Goal: Task Accomplishment & Management: Use online tool/utility

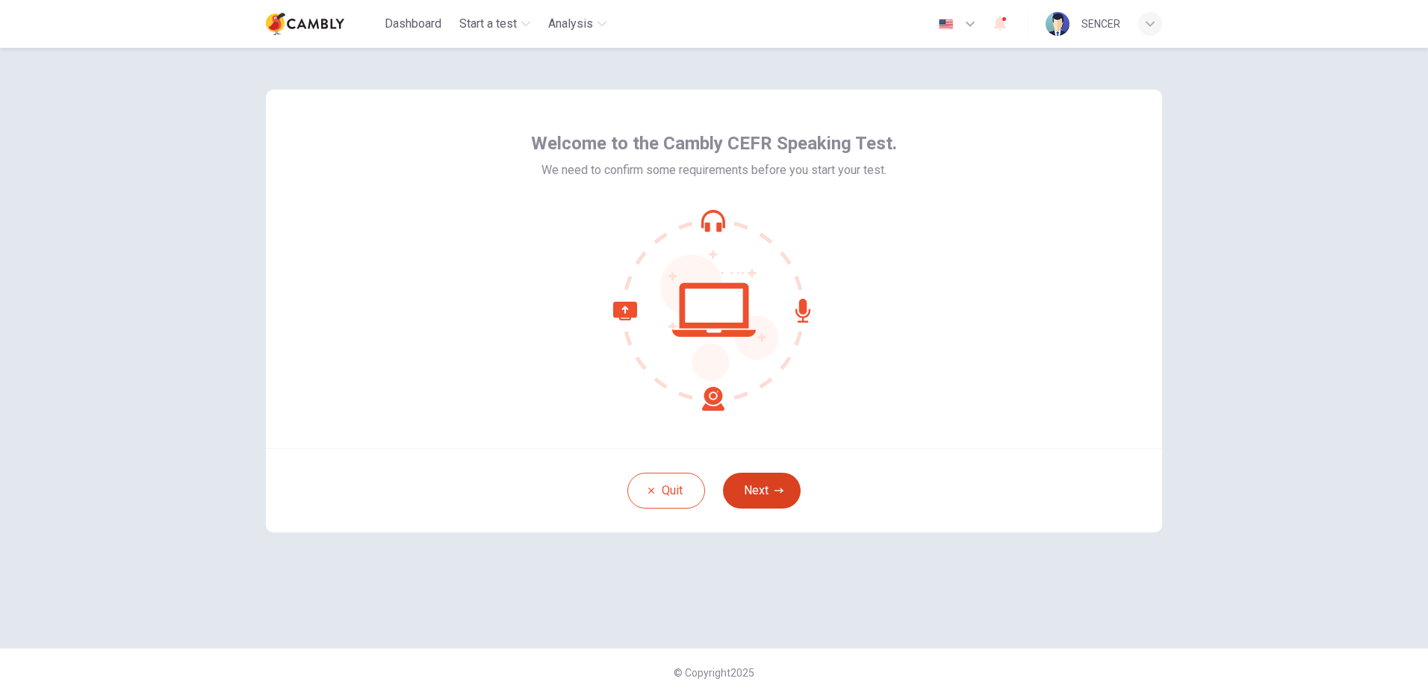
click at [772, 495] on button "Next" at bounding box center [762, 491] width 78 height 36
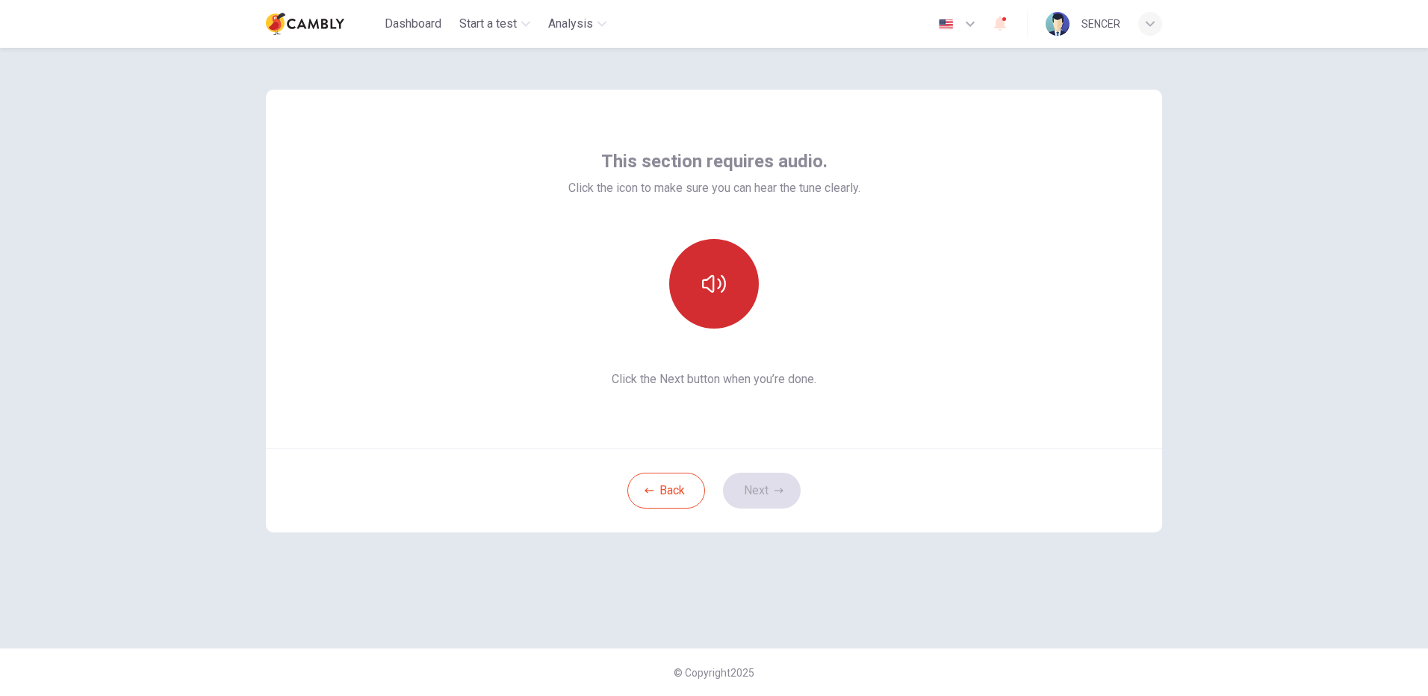
click at [714, 295] on icon "button" at bounding box center [714, 284] width 24 height 24
click at [763, 492] on button "Next" at bounding box center [762, 491] width 78 height 36
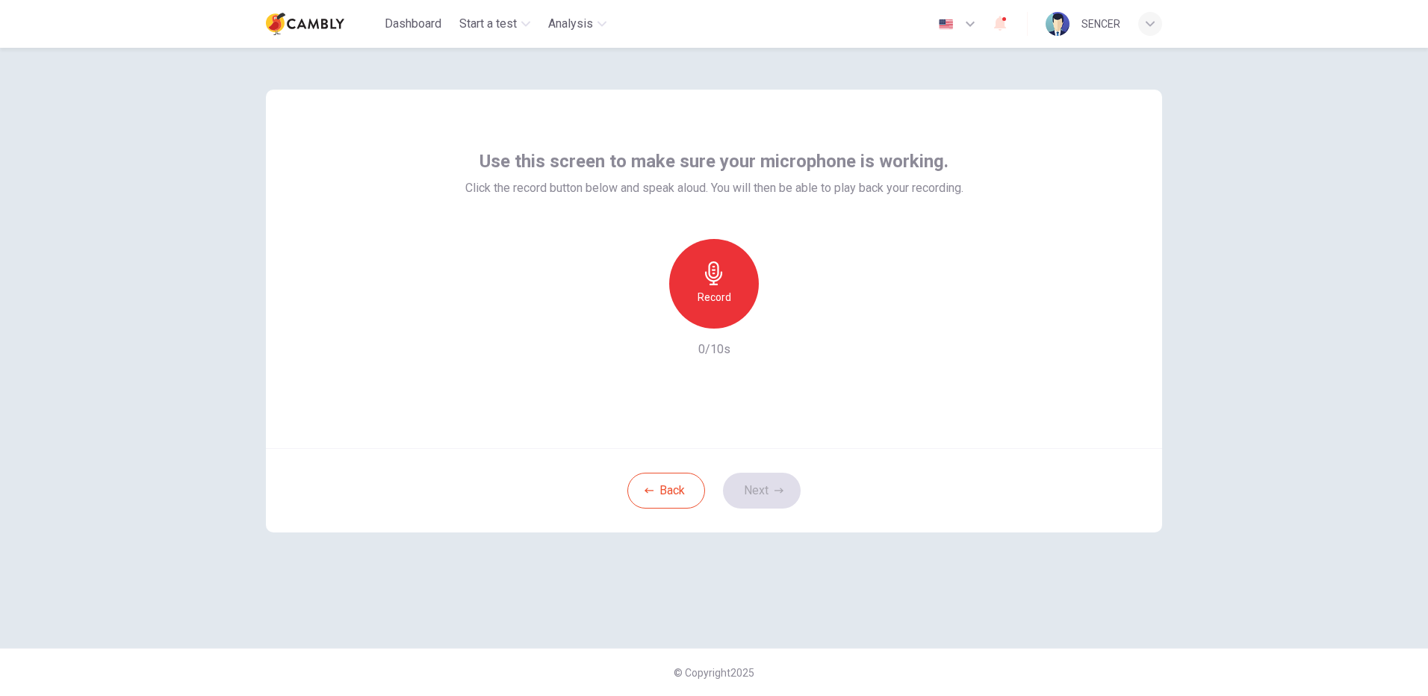
click at [722, 279] on icon "button" at bounding box center [714, 273] width 24 height 24
click at [765, 494] on button "Next" at bounding box center [762, 491] width 78 height 36
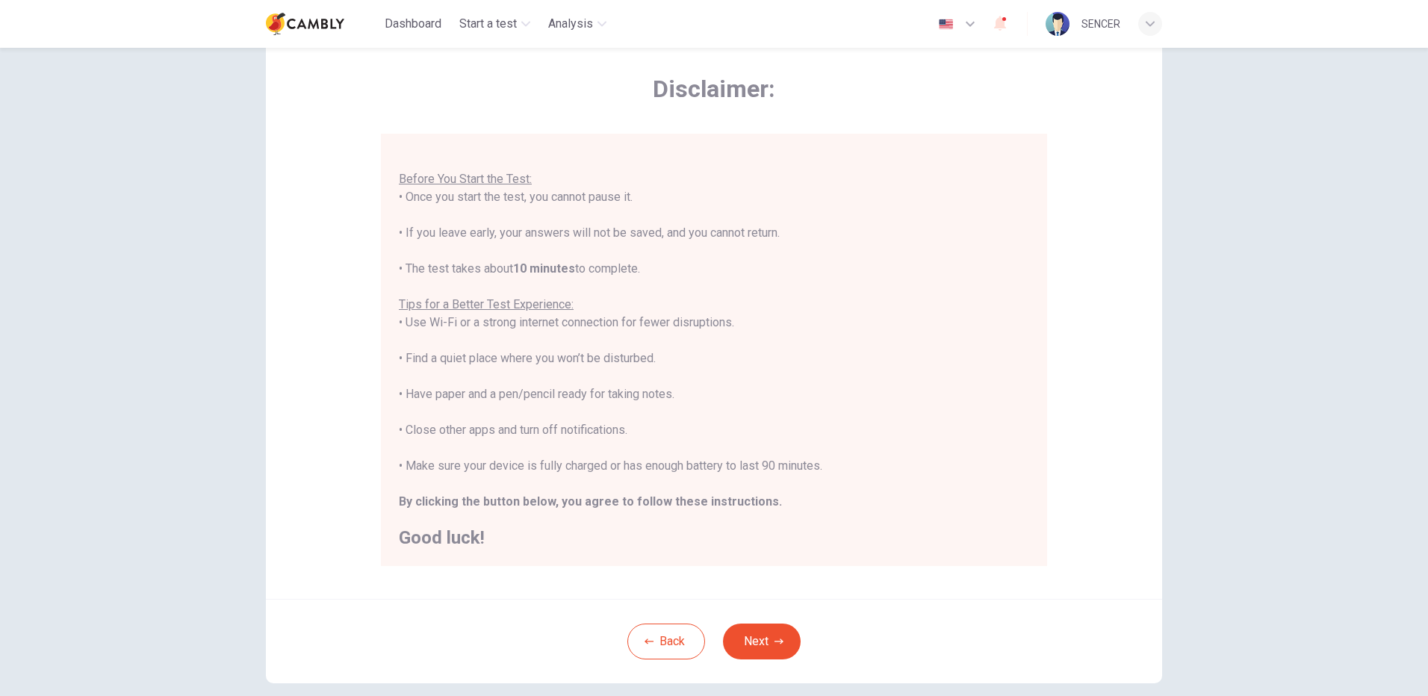
scroll to position [134, 0]
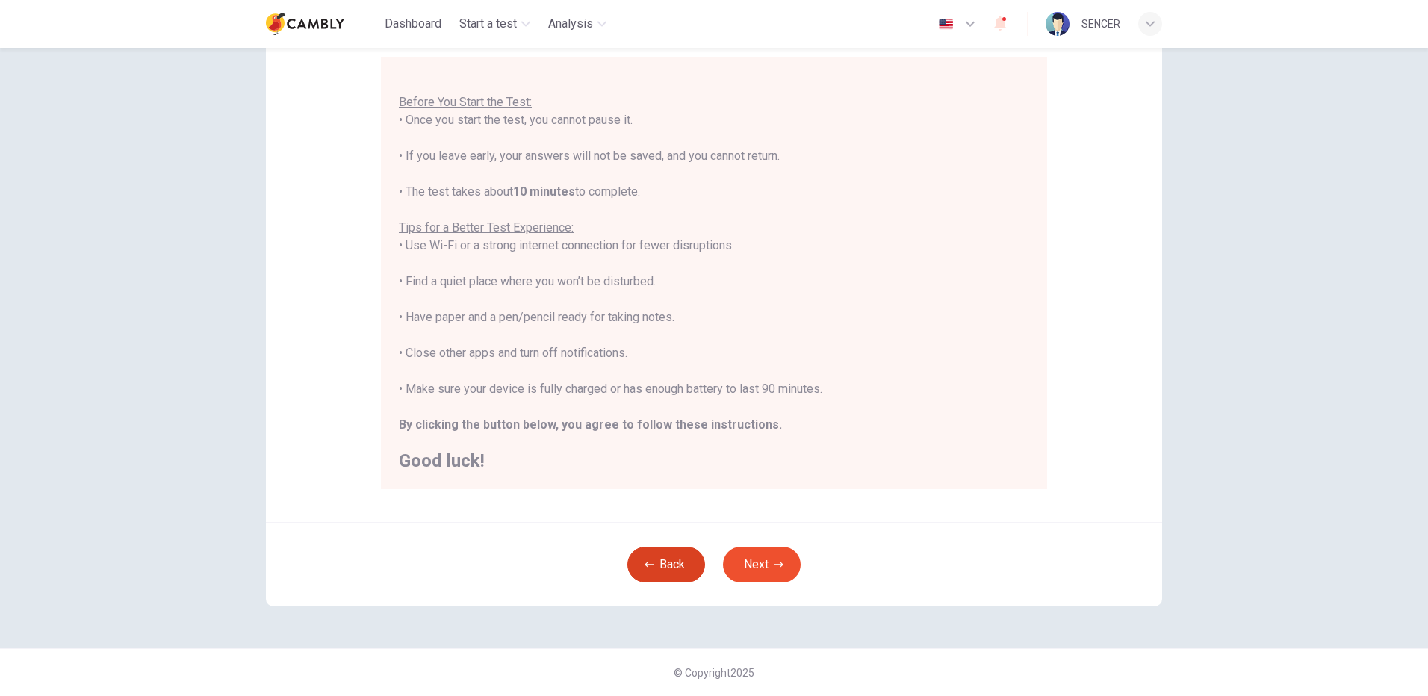
click at [676, 565] on button "Back" at bounding box center [666, 565] width 78 height 36
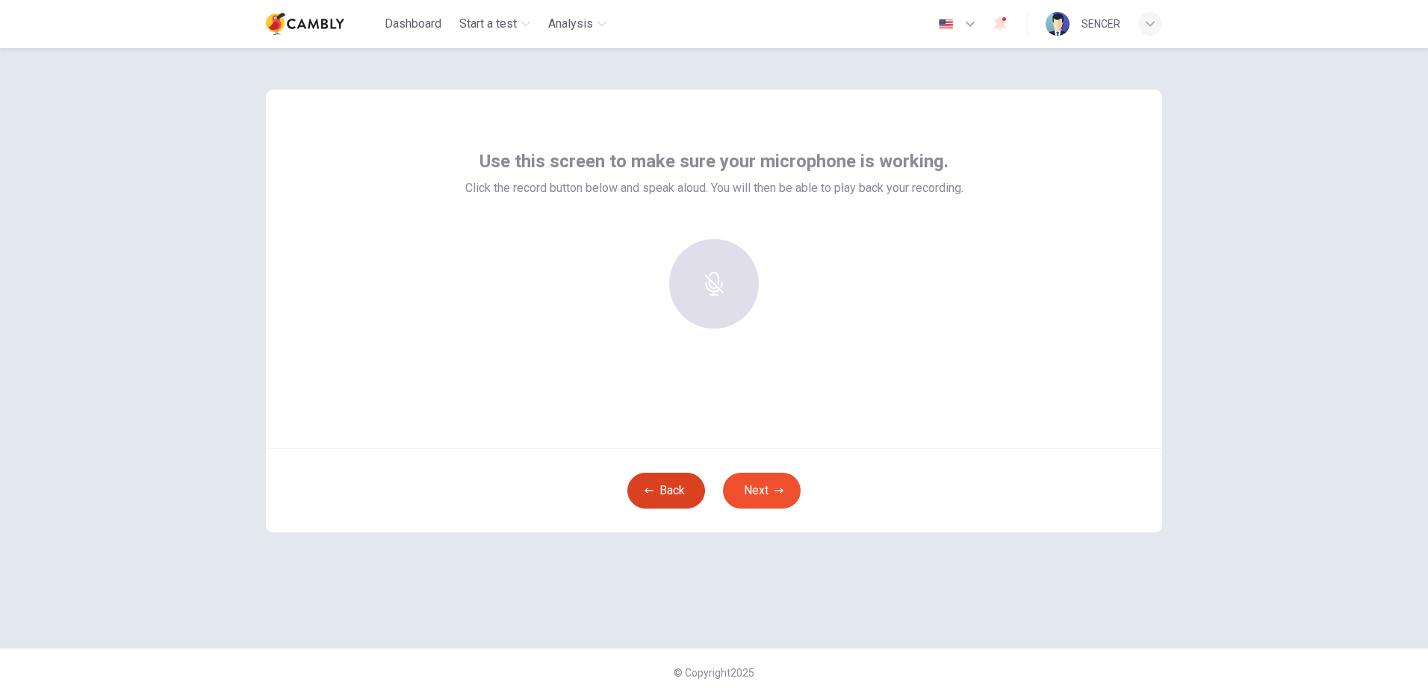
scroll to position [0, 0]
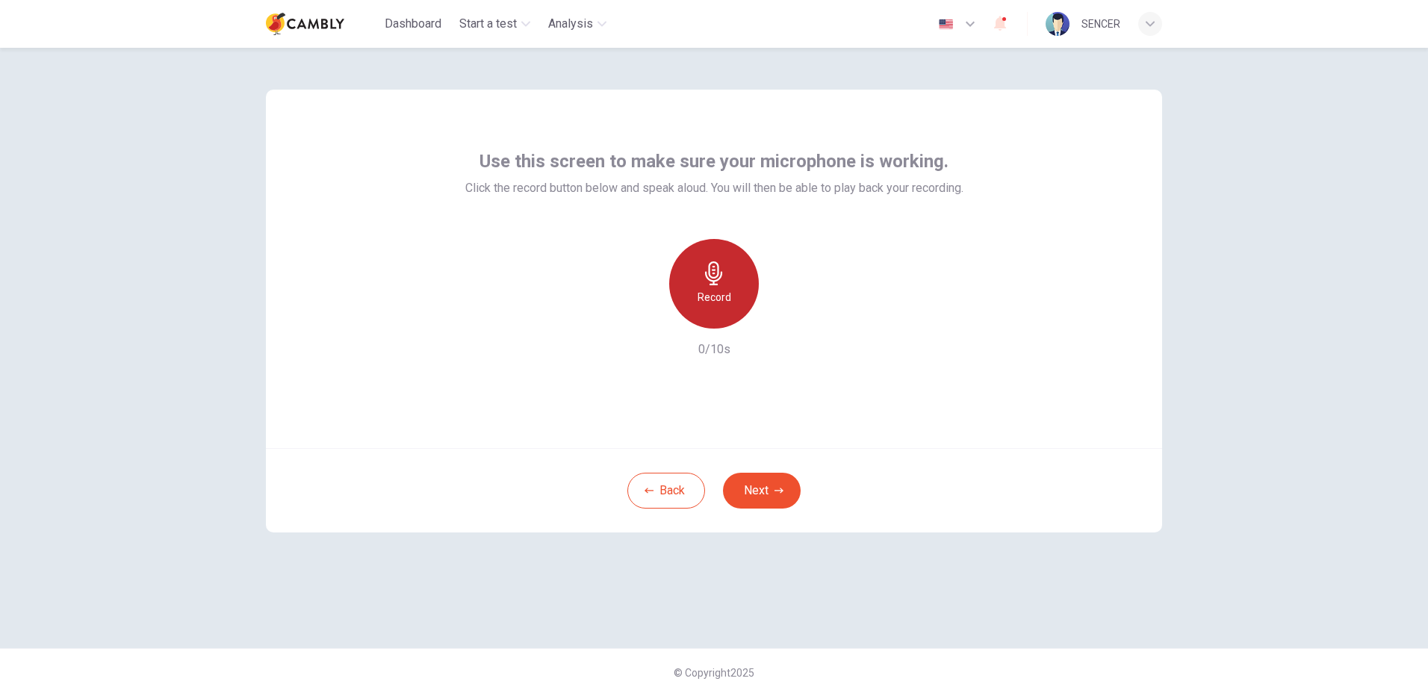
click at [715, 295] on h6 "Record" at bounding box center [715, 297] width 34 height 18
click at [714, 295] on h6 "Stop" at bounding box center [714, 297] width 22 height 18
click at [783, 314] on icon "button" at bounding box center [784, 316] width 7 height 9
click at [765, 489] on button "Next" at bounding box center [762, 491] width 78 height 36
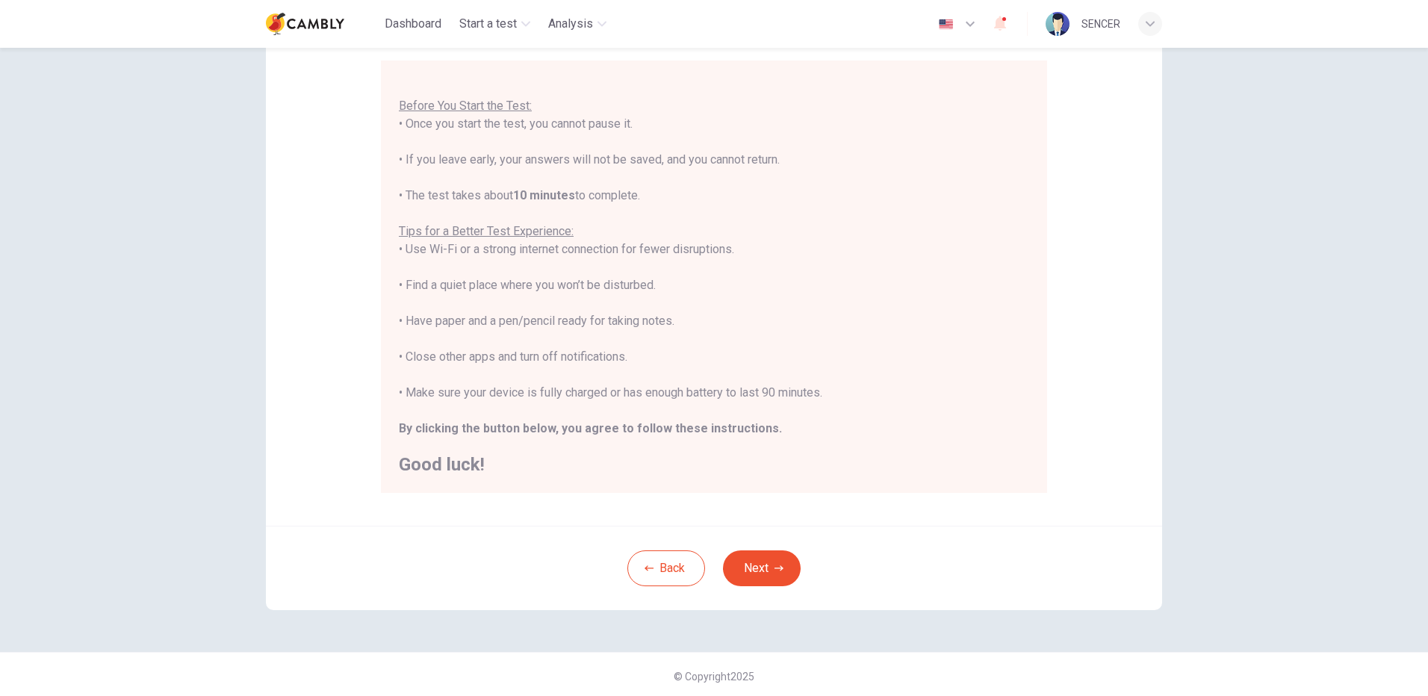
scroll to position [134, 0]
click at [755, 568] on button "Next" at bounding box center [762, 565] width 78 height 36
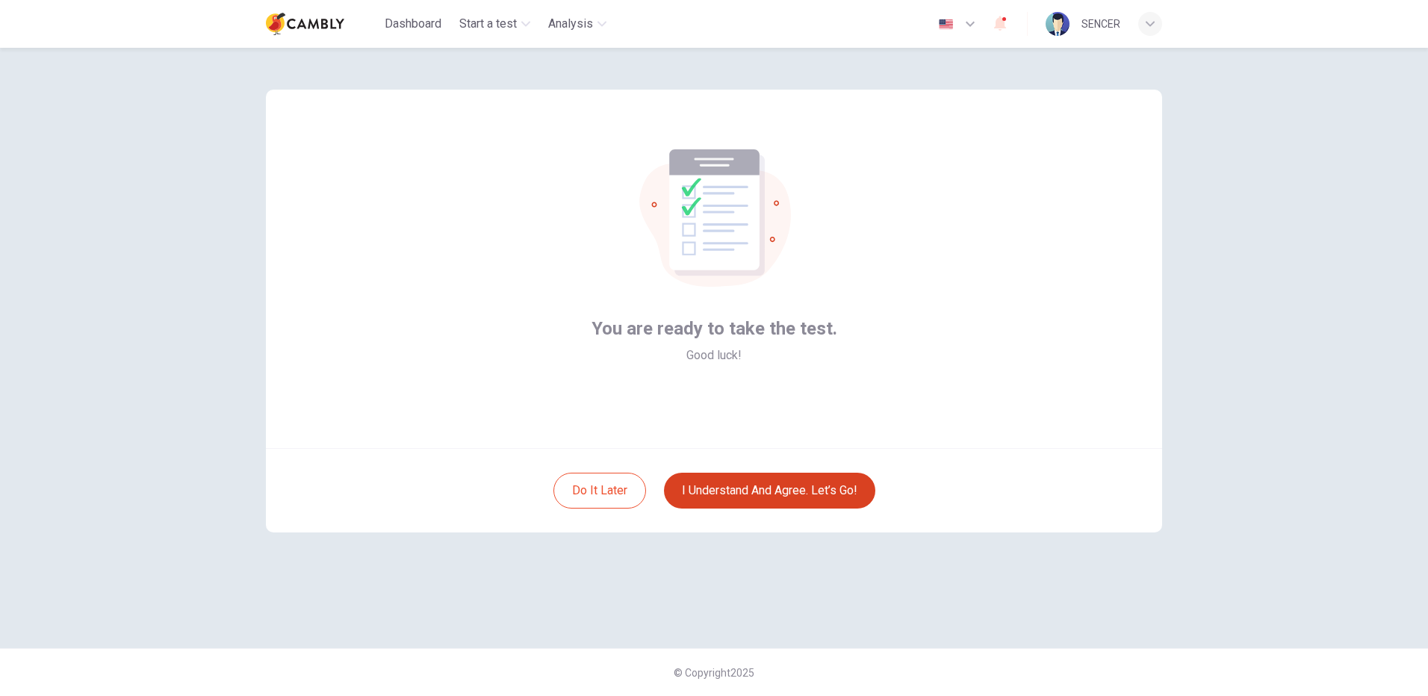
click at [753, 493] on button "I understand and agree. Let’s go!" at bounding box center [769, 491] width 211 height 36
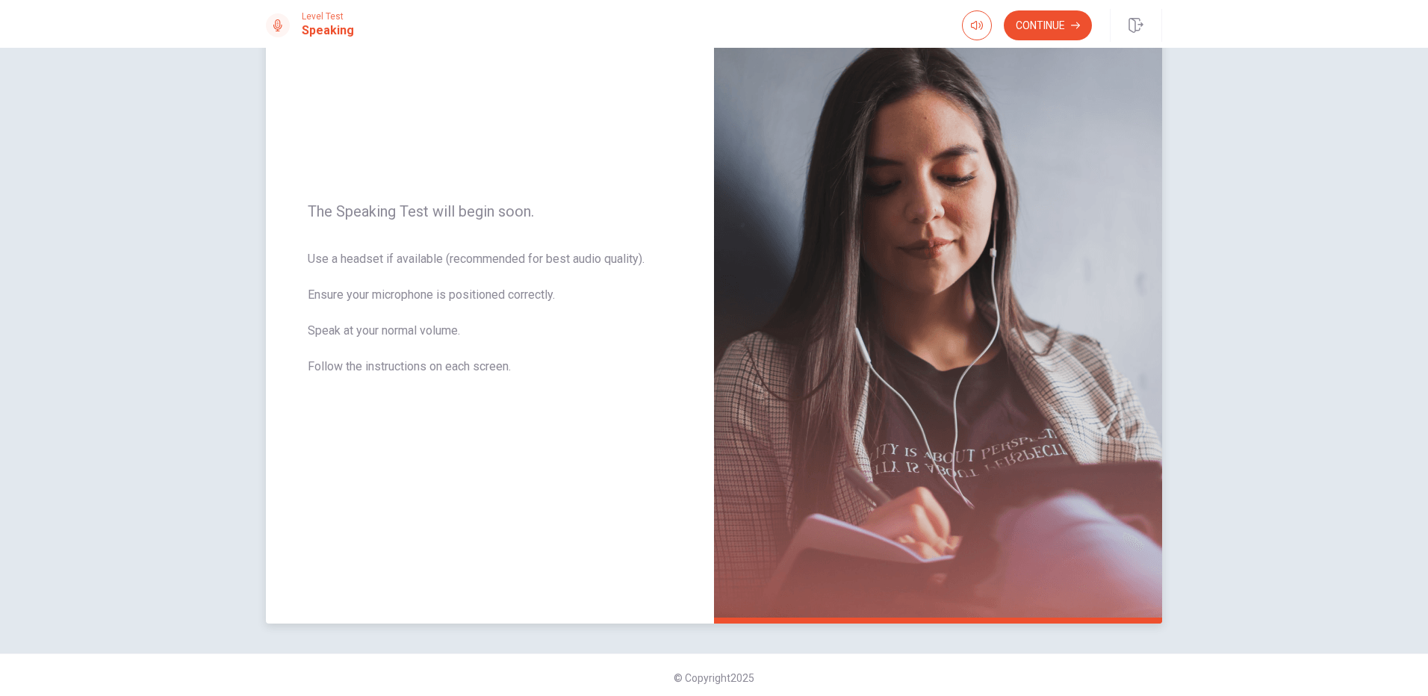
scroll to position [111, 0]
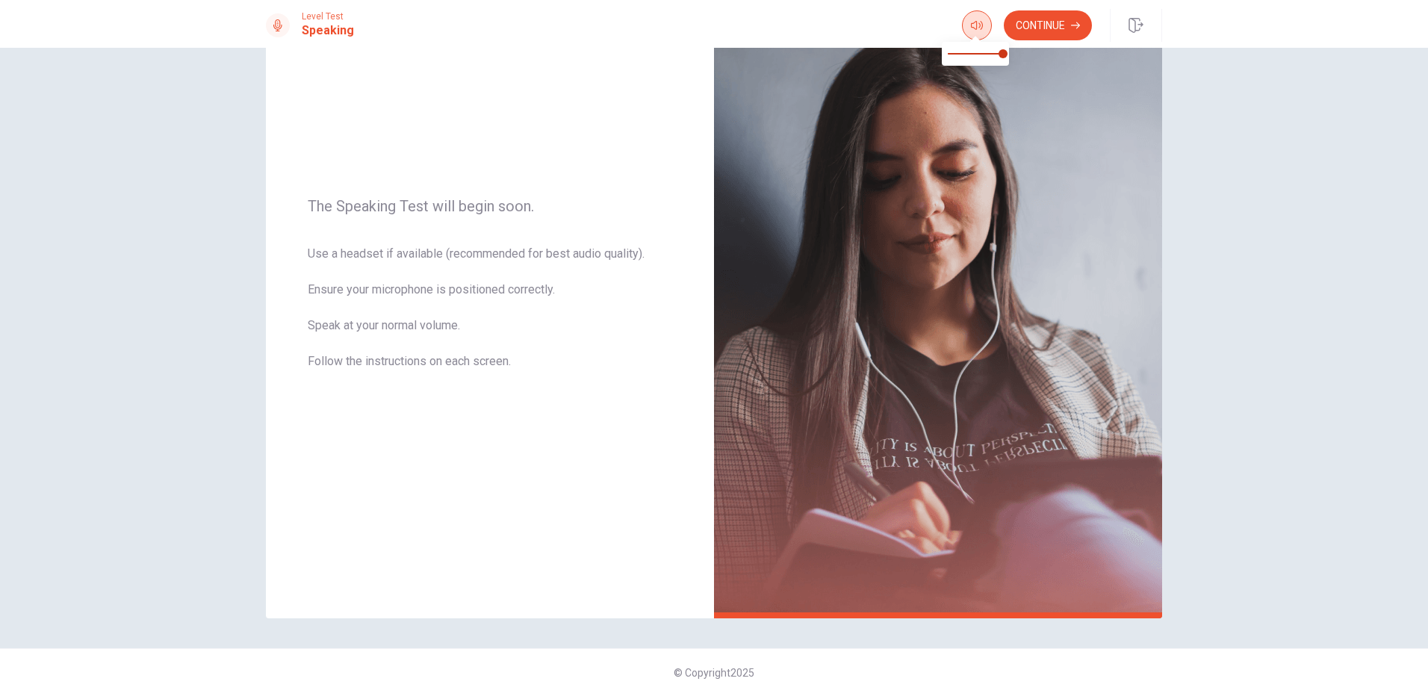
click at [975, 31] on icon "button" at bounding box center [977, 25] width 12 height 12
click at [1062, 27] on button "Continue" at bounding box center [1048, 25] width 88 height 30
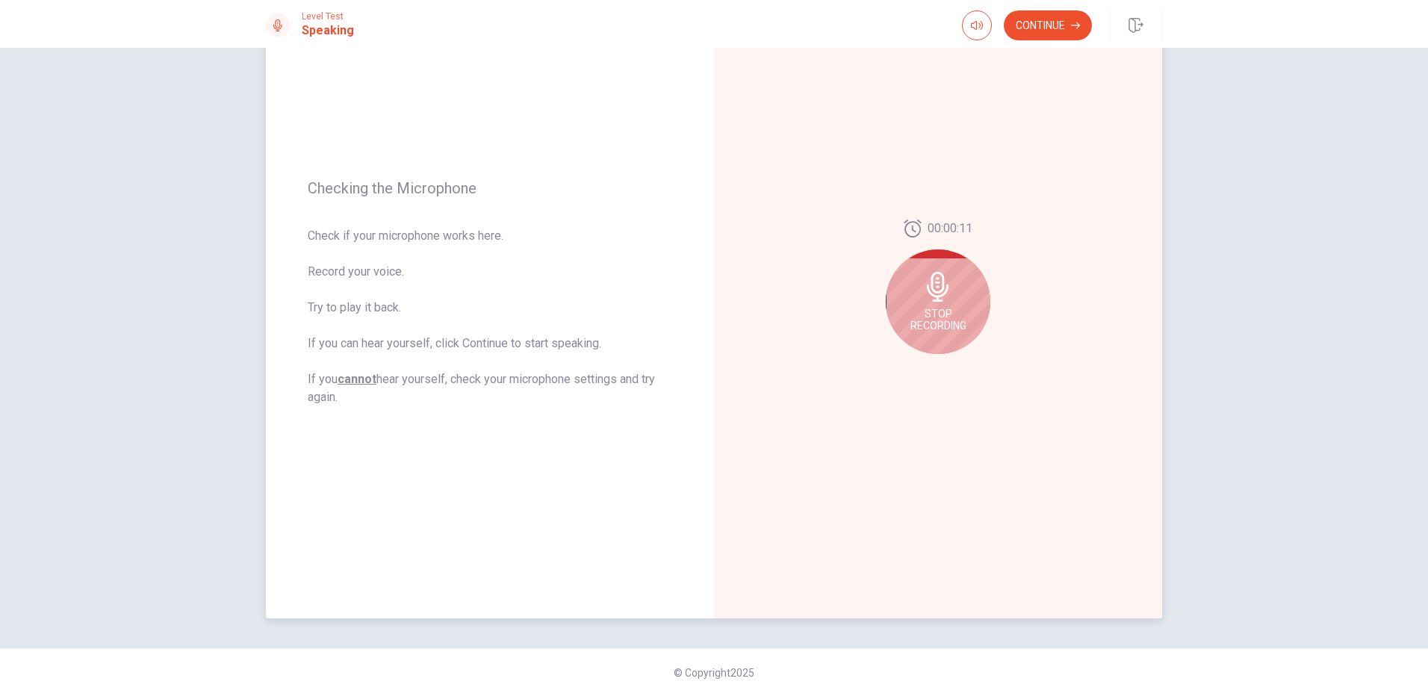
click at [948, 305] on div "Stop Recording" at bounding box center [938, 301] width 105 height 105
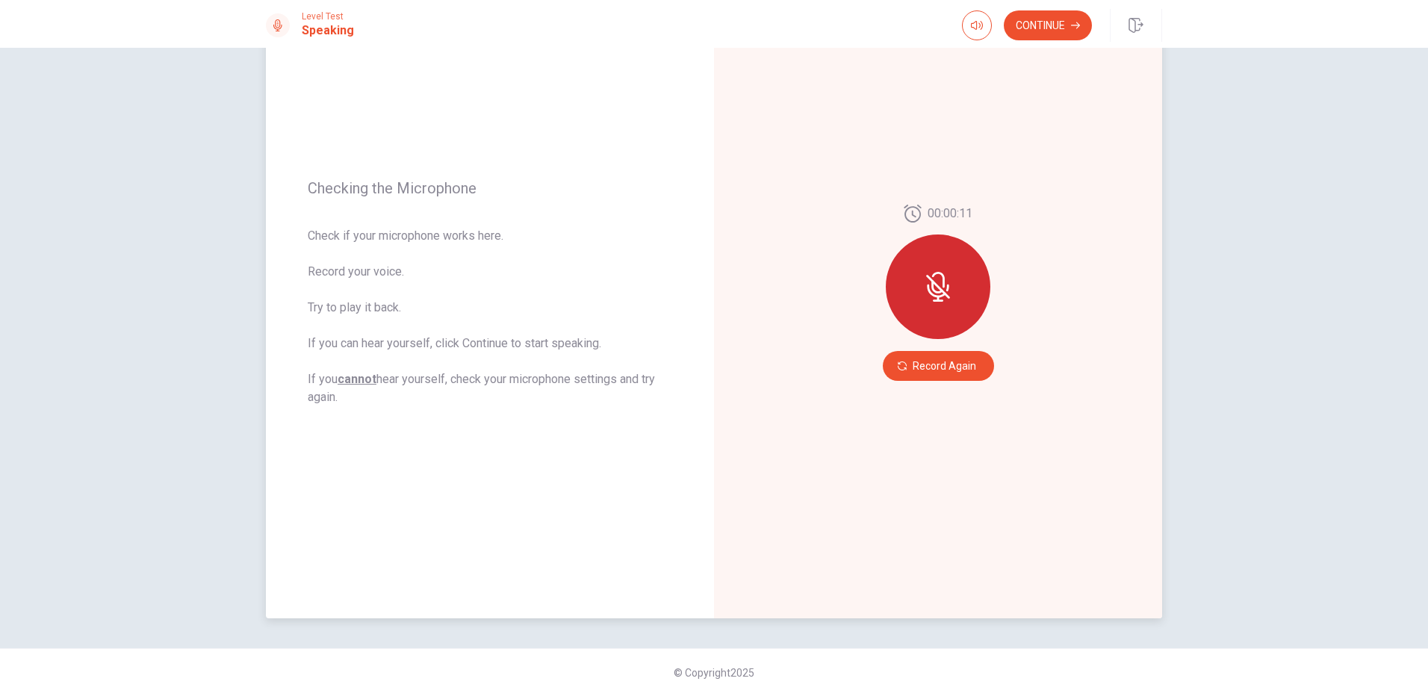
click at [948, 305] on div at bounding box center [938, 287] width 105 height 105
click at [952, 368] on button "Record Again" at bounding box center [938, 366] width 111 height 30
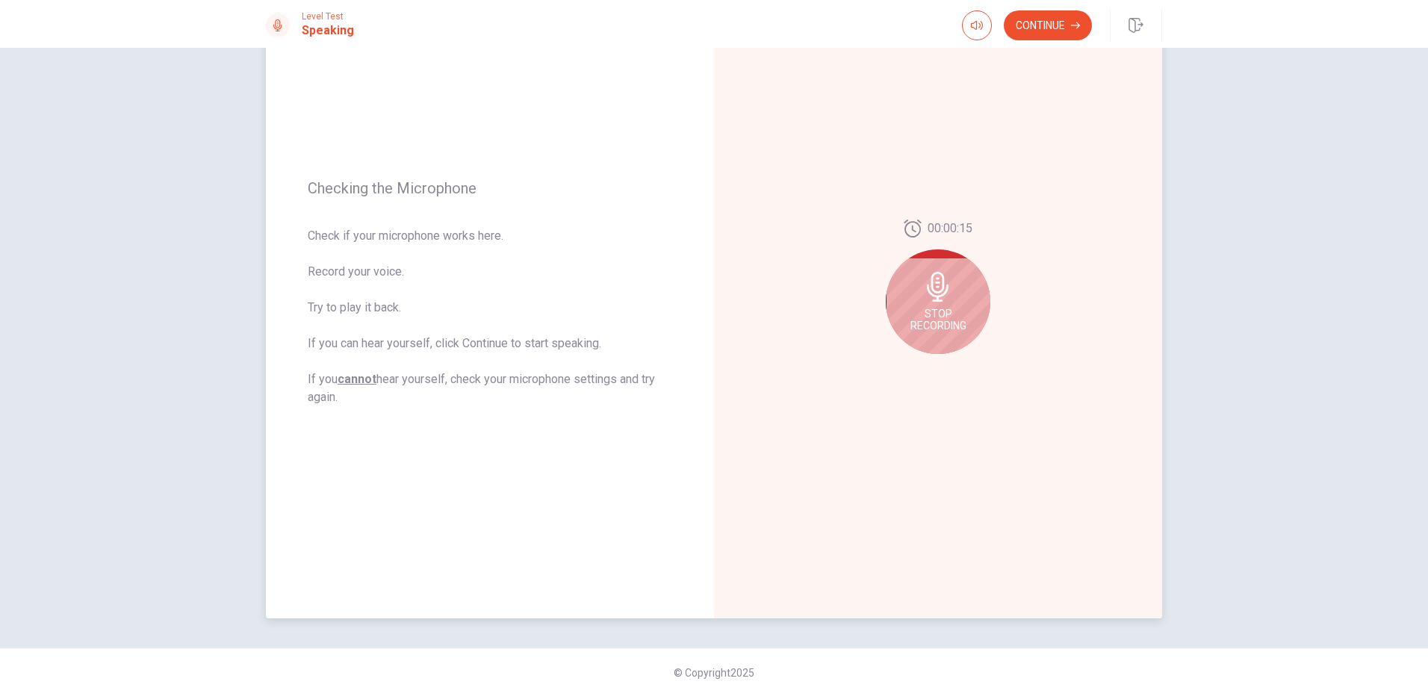
click at [932, 279] on icon at bounding box center [938, 287] width 30 height 30
click at [921, 368] on icon "Record Again" at bounding box center [921, 366] width 9 height 9
click at [923, 315] on span "Stop Recording" at bounding box center [939, 320] width 56 height 24
click at [958, 359] on button "Play Audio" at bounding box center [954, 366] width 21 height 21
click at [954, 365] on icon "Pause Audio" at bounding box center [954, 366] width 7 height 9
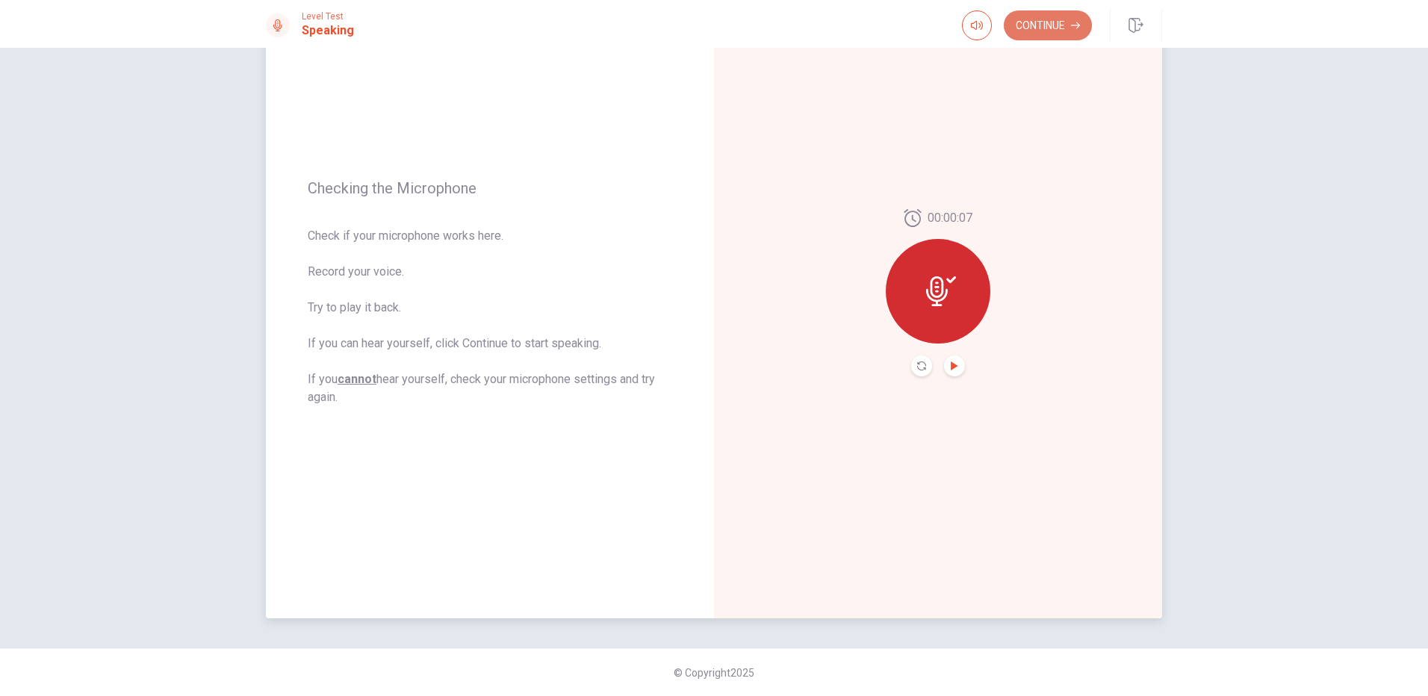
click at [1047, 34] on button "Continue" at bounding box center [1048, 25] width 88 height 30
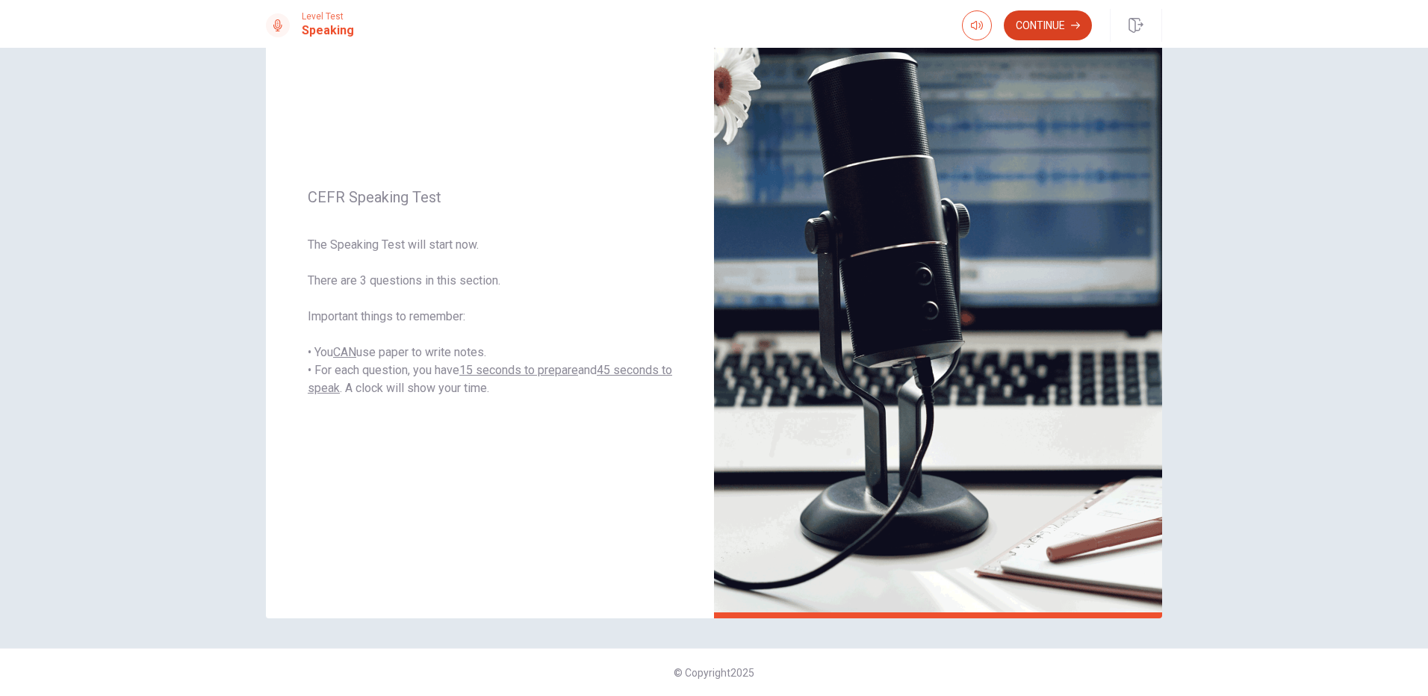
click at [1035, 21] on button "Continue" at bounding box center [1048, 25] width 88 height 30
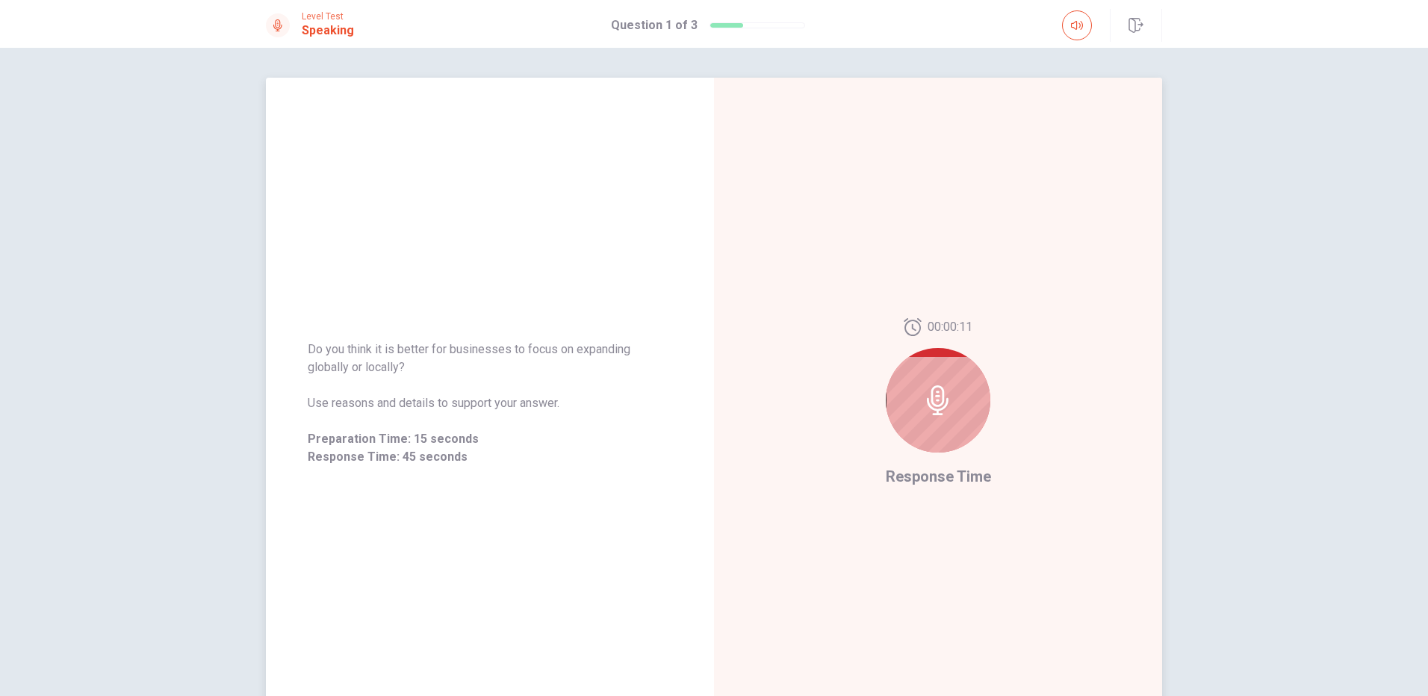
click at [942, 397] on icon at bounding box center [938, 400] width 30 height 30
click at [946, 408] on icon at bounding box center [938, 400] width 30 height 30
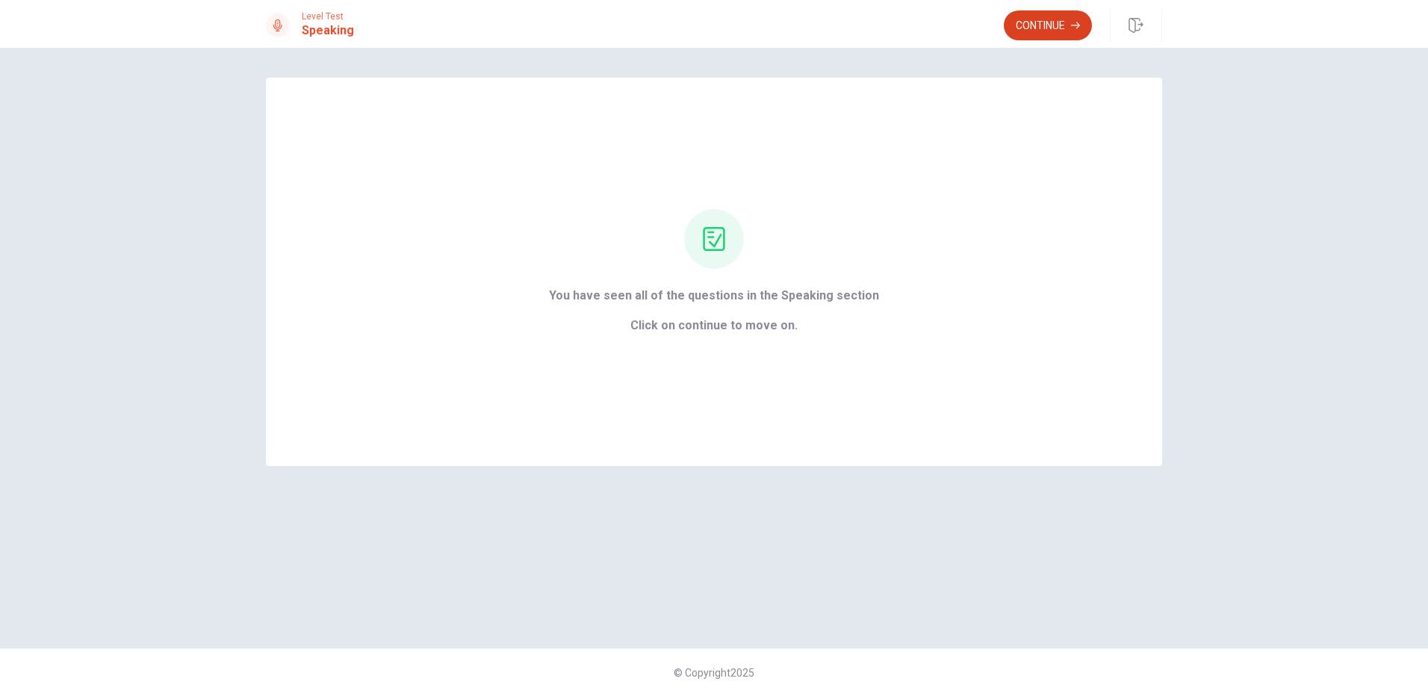
click at [1049, 17] on button "Continue" at bounding box center [1048, 25] width 88 height 30
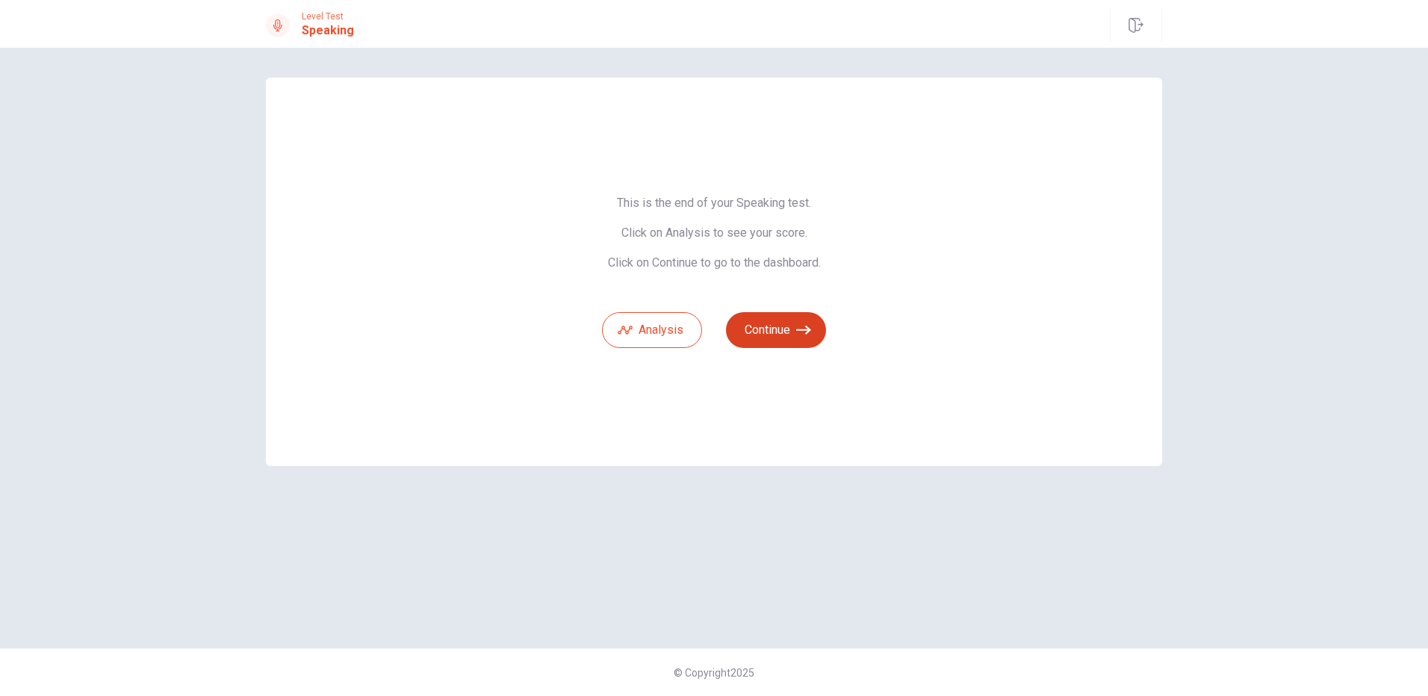
click at [771, 329] on button "Continue" at bounding box center [776, 330] width 100 height 36
